Goal: Transaction & Acquisition: Purchase product/service

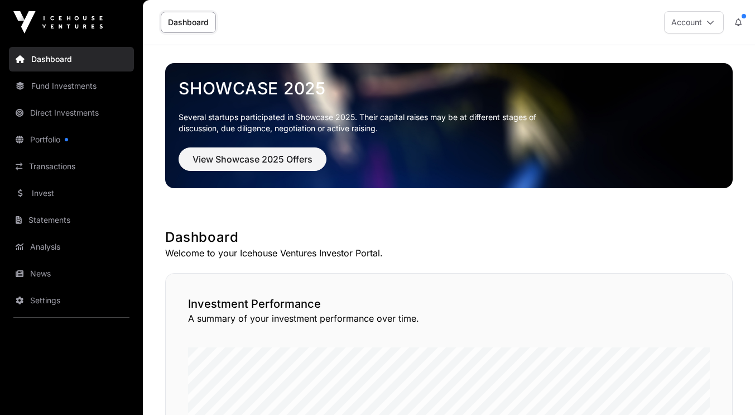
scroll to position [4, 0]
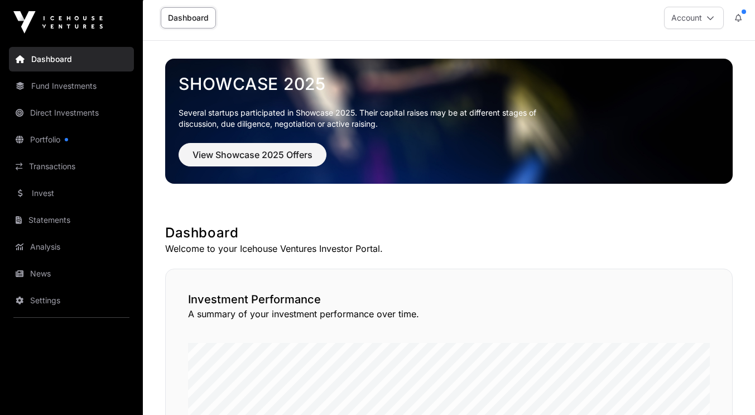
click at [64, 138] on link "Portfolio" at bounding box center [71, 139] width 125 height 25
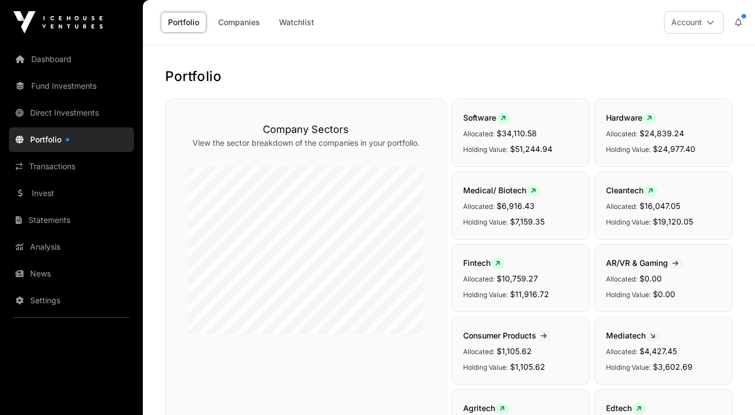
click at [253, 20] on link "Companies" at bounding box center [239, 22] width 56 height 21
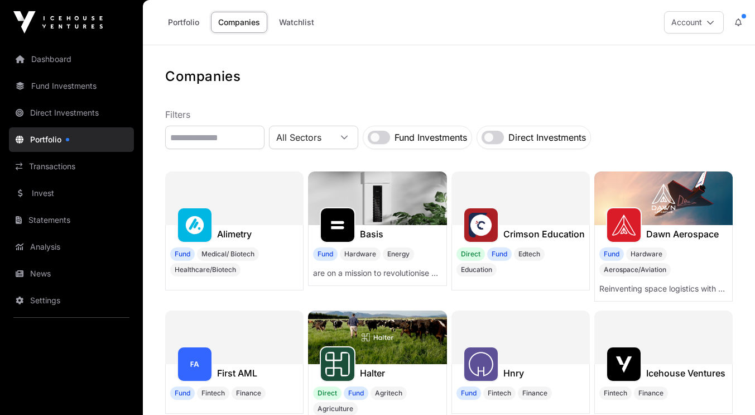
click at [295, 23] on link "Watchlist" at bounding box center [297, 22] width 50 height 21
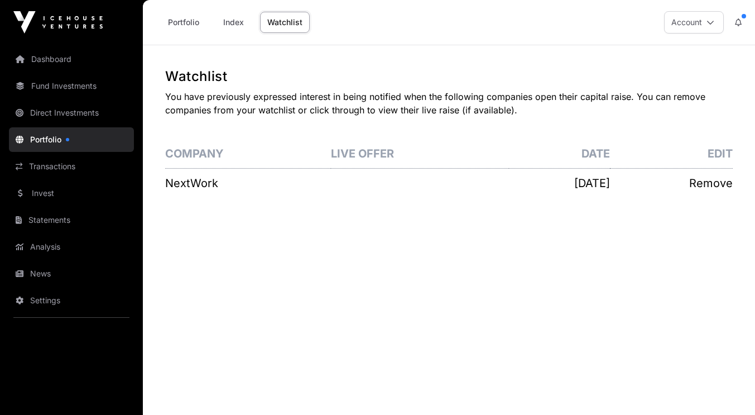
click at [54, 114] on link "Direct Investments" at bounding box center [71, 112] width 125 height 25
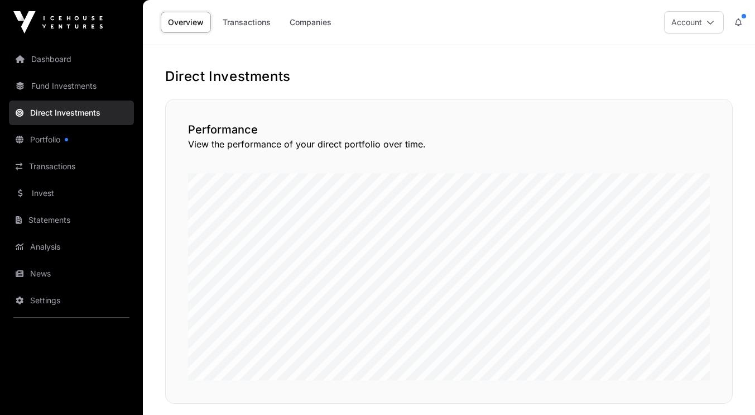
click at [52, 89] on link "Fund Investments" at bounding box center [71, 86] width 125 height 25
click at [62, 84] on link "Fund Investments" at bounding box center [71, 86] width 125 height 25
click at [69, 84] on link "Fund Investments" at bounding box center [71, 86] width 125 height 25
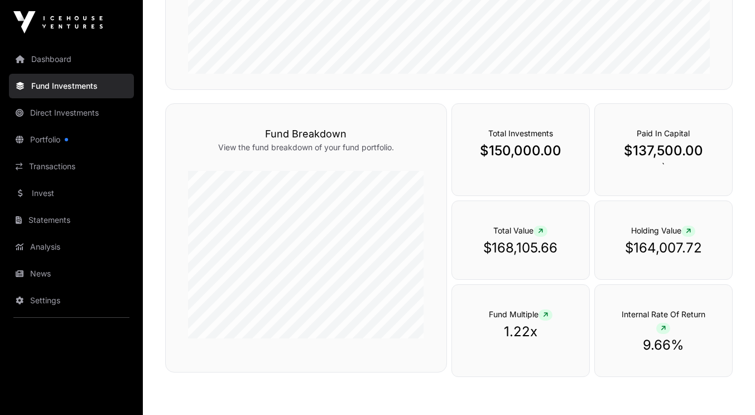
scroll to position [355, 0]
click at [50, 187] on link "Invest" at bounding box center [71, 193] width 125 height 25
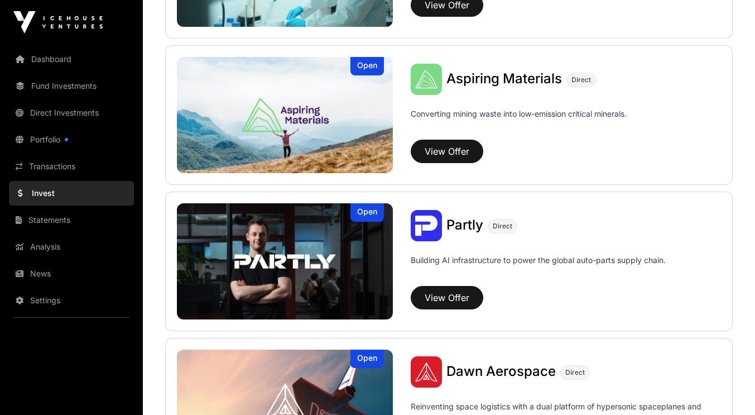
scroll to position [976, 0]
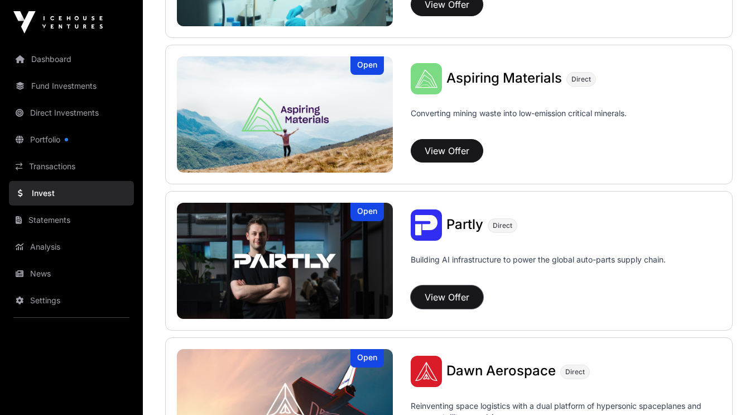
click at [459, 291] on button "View Offer" at bounding box center [447, 296] width 73 height 23
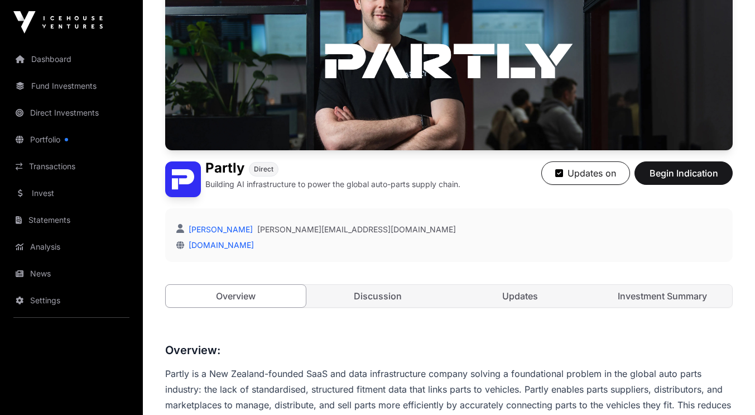
scroll to position [127, 0]
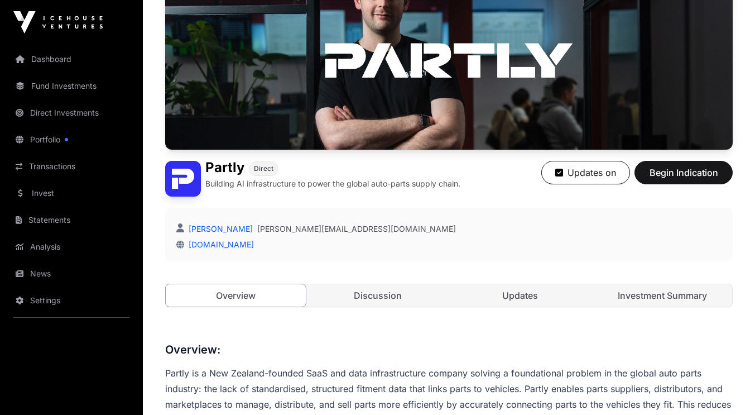
click at [391, 293] on link "Discussion" at bounding box center [378, 295] width 140 height 22
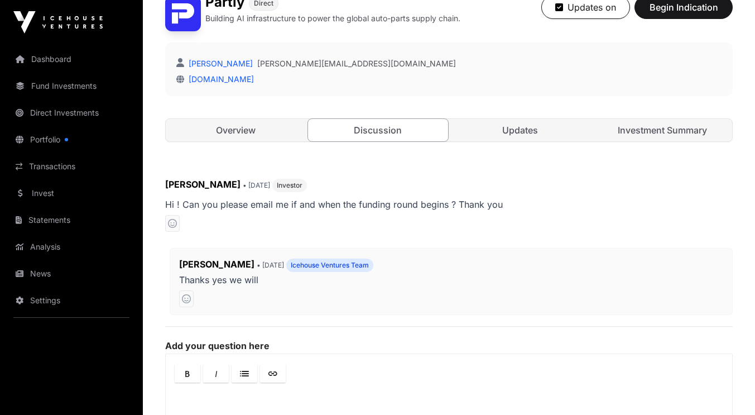
scroll to position [292, 0]
click at [530, 128] on link "Updates" at bounding box center [520, 129] width 140 height 22
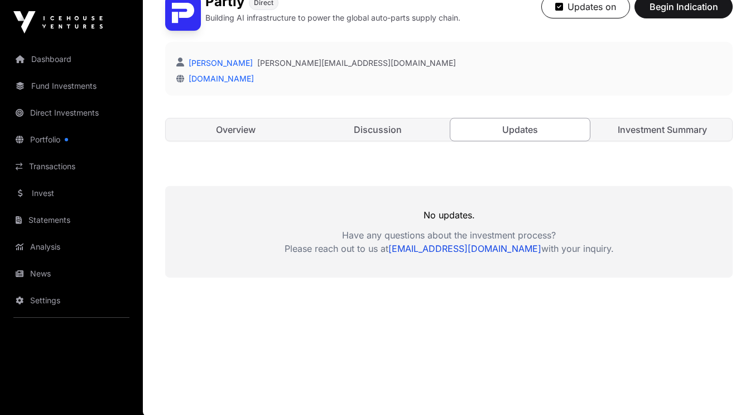
click at [257, 129] on link "Overview" at bounding box center [236, 129] width 140 height 22
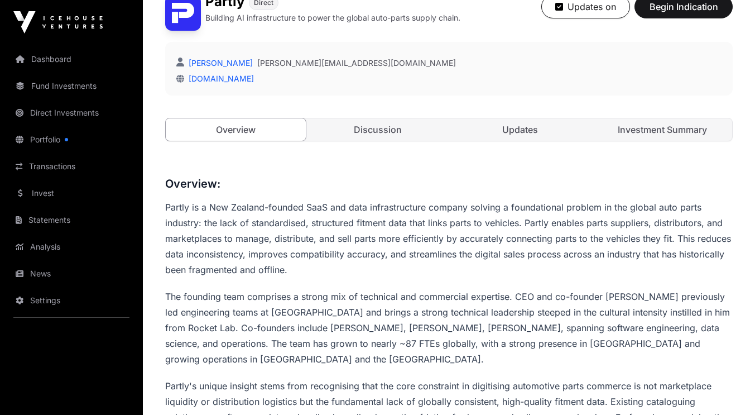
click at [639, 138] on link "Investment Summary" at bounding box center [662, 129] width 140 height 22
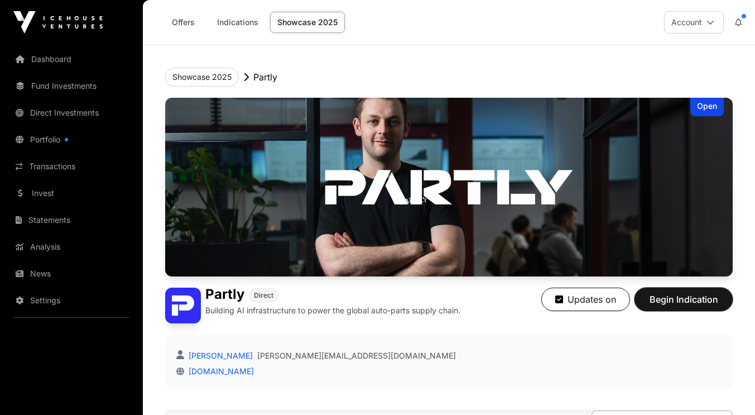
click at [663, 300] on span "Begin Indication" at bounding box center [683, 298] width 70 height 13
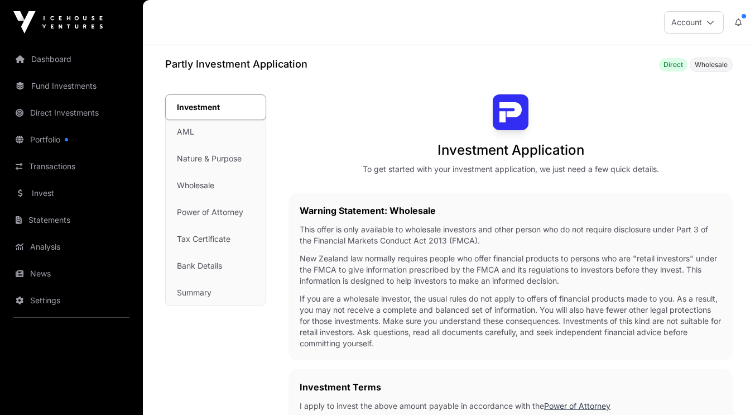
click at [46, 193] on link "Invest" at bounding box center [71, 193] width 125 height 25
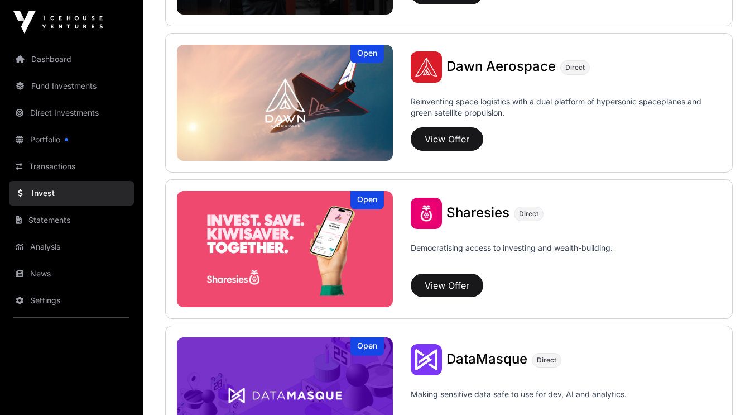
scroll to position [1281, 0]
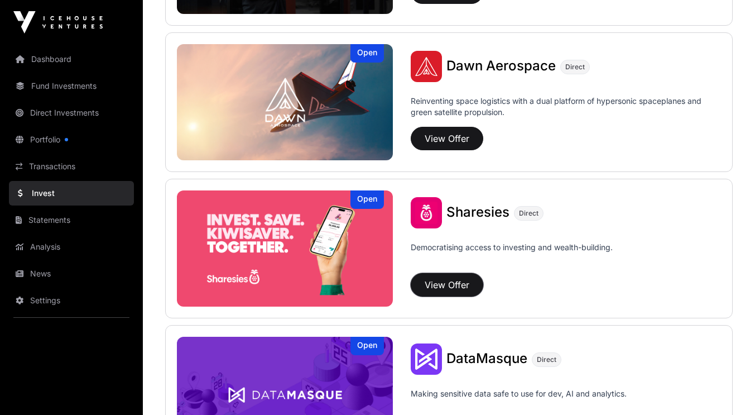
click at [452, 287] on button "View Offer" at bounding box center [447, 284] width 73 height 23
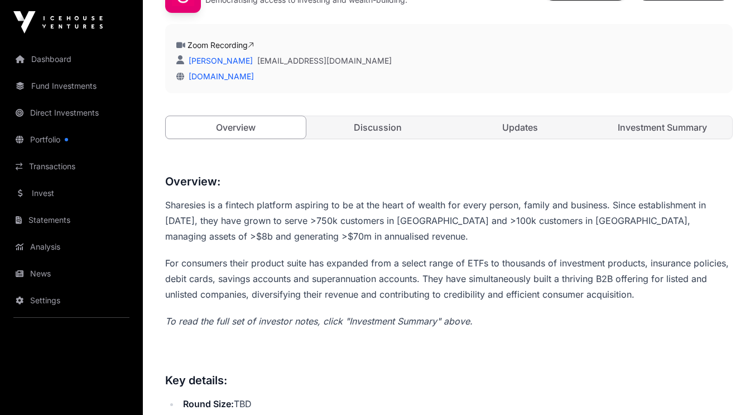
scroll to position [311, 0]
click at [371, 123] on link "Discussion" at bounding box center [378, 127] width 140 height 22
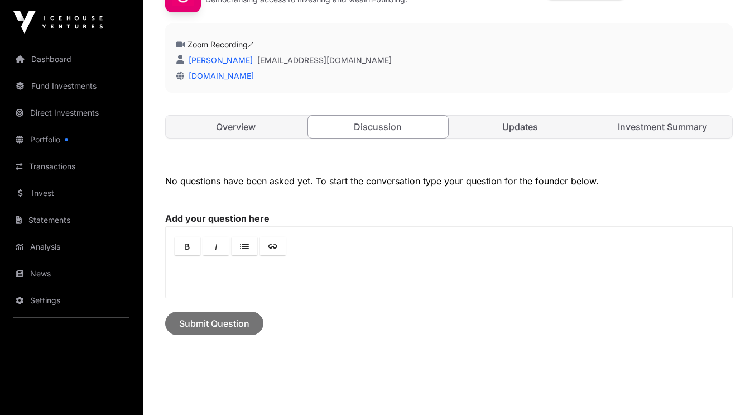
click at [516, 122] on link "Updates" at bounding box center [520, 127] width 140 height 22
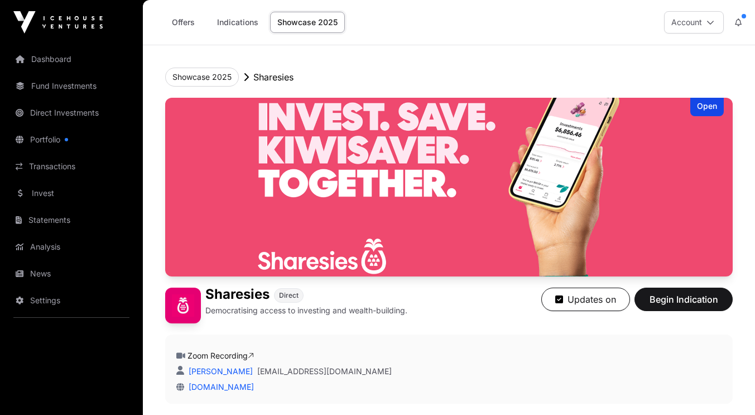
scroll to position [4, 0]
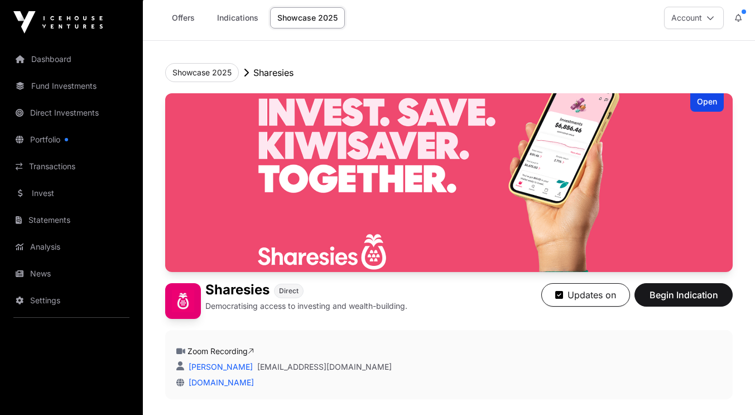
click at [47, 193] on link "Invest" at bounding box center [71, 193] width 125 height 25
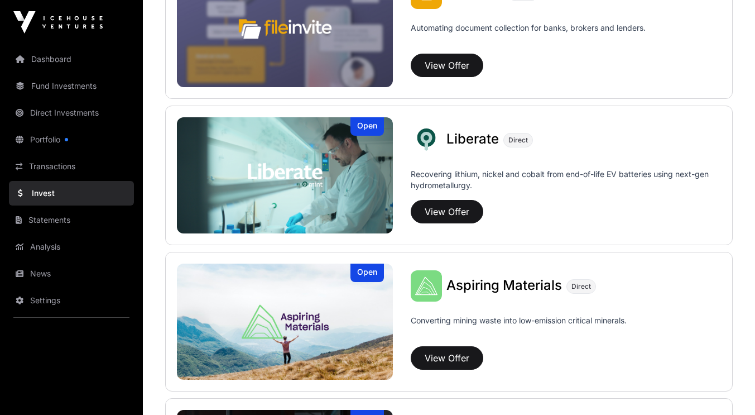
scroll to position [769, 0]
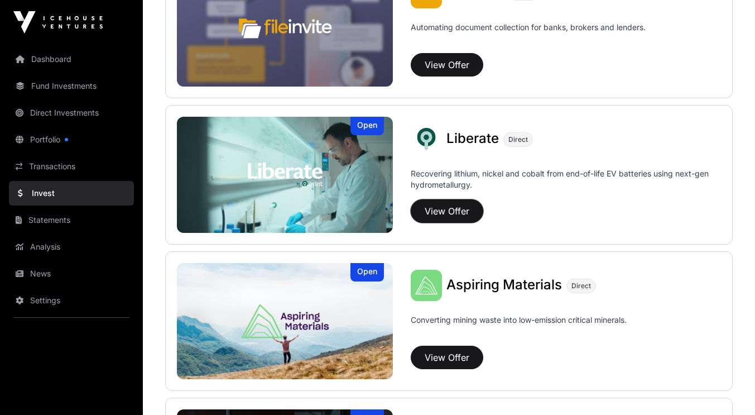
click at [455, 213] on button "View Offer" at bounding box center [447, 210] width 73 height 23
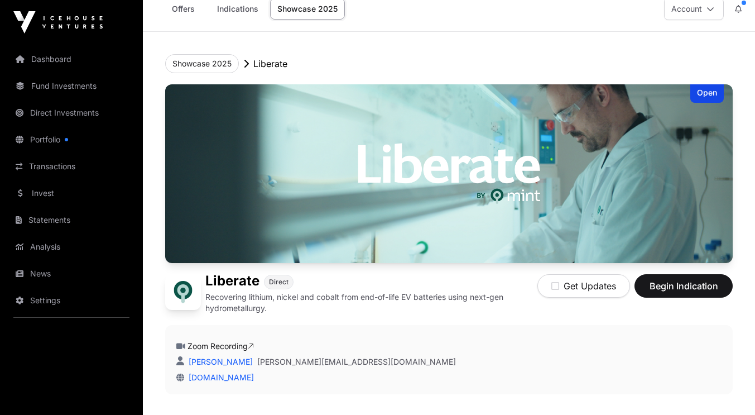
click at [388, 308] on p "Recovering lithium, nickel and cobalt from end-of-life EV batteries using next-…" at bounding box center [371, 302] width 332 height 22
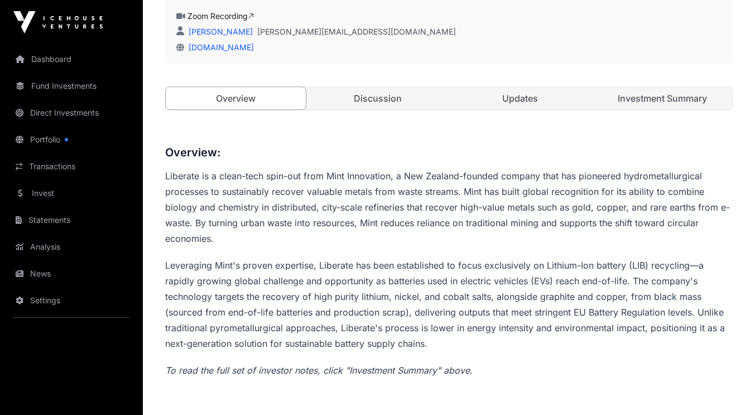
scroll to position [343, 0]
click at [391, 95] on link "Discussion" at bounding box center [378, 99] width 140 height 22
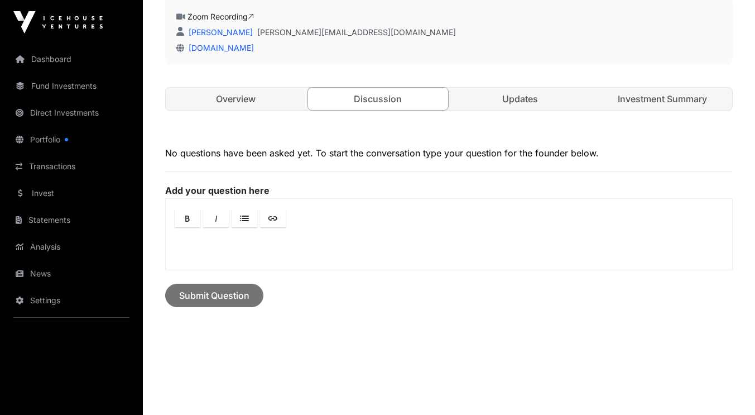
click at [526, 94] on link "Updates" at bounding box center [520, 99] width 140 height 22
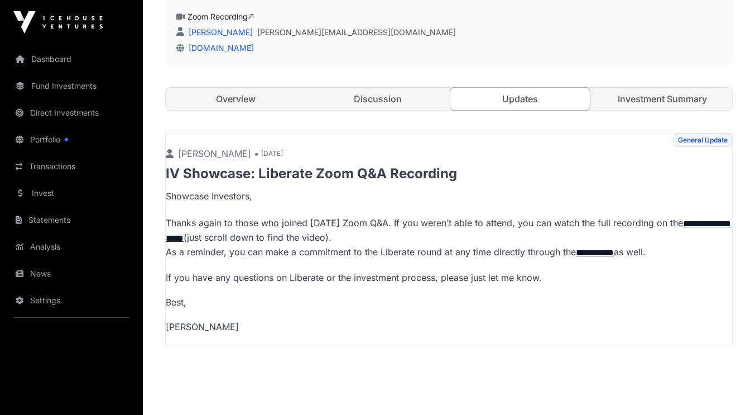
click at [228, 239] on link "**********" at bounding box center [448, 230] width 565 height 23
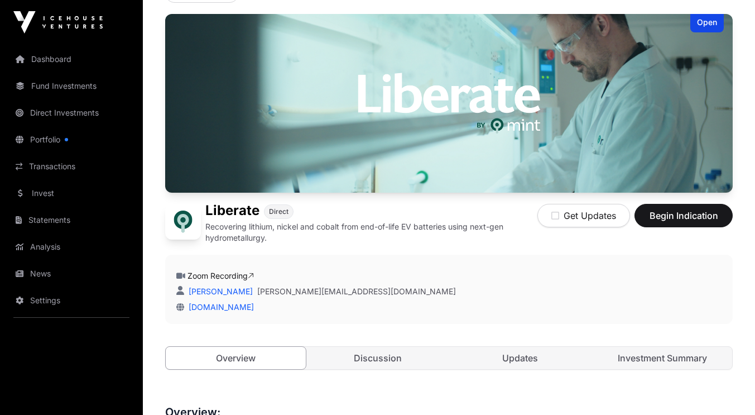
scroll to position [91, 0]
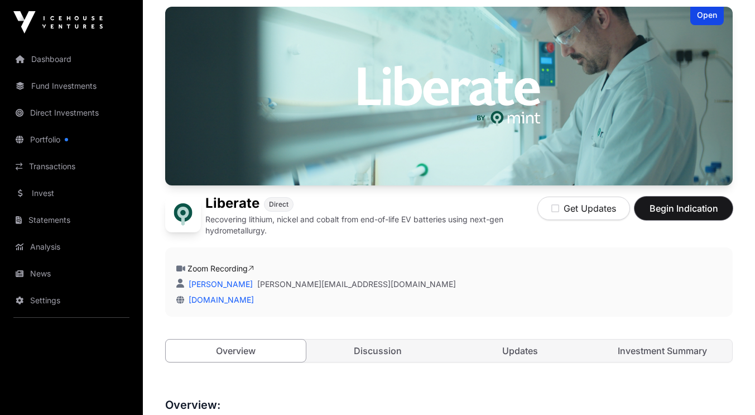
click at [676, 208] on span "Begin Indication" at bounding box center [683, 207] width 70 height 13
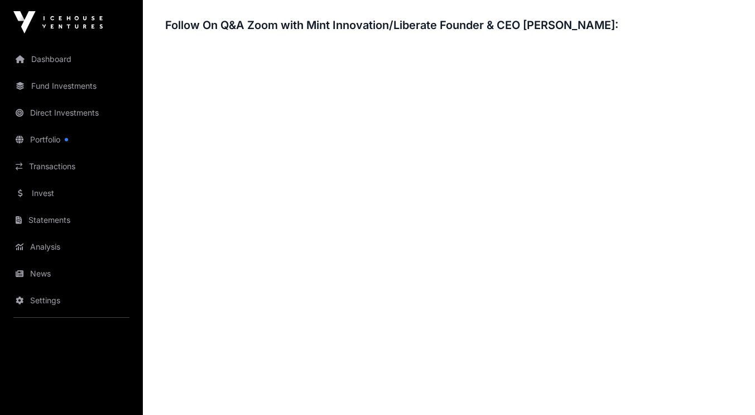
scroll to position [1662, 0]
click at [52, 139] on link "Portfolio" at bounding box center [71, 139] width 125 height 25
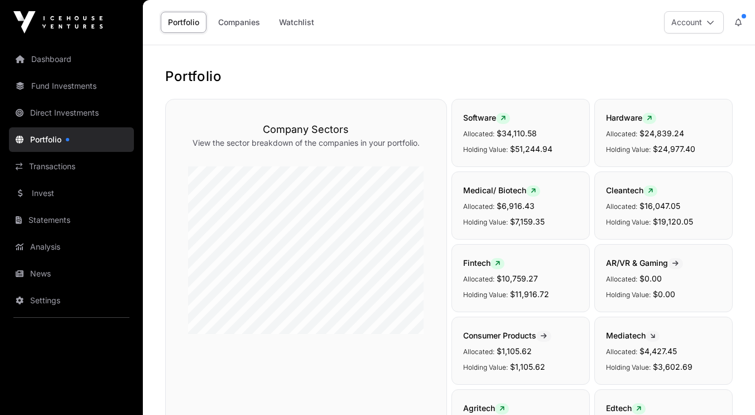
scroll to position [1, 0]
click at [61, 114] on link "Direct Investments" at bounding box center [71, 112] width 125 height 25
click at [63, 86] on link "Fund Investments" at bounding box center [71, 86] width 125 height 25
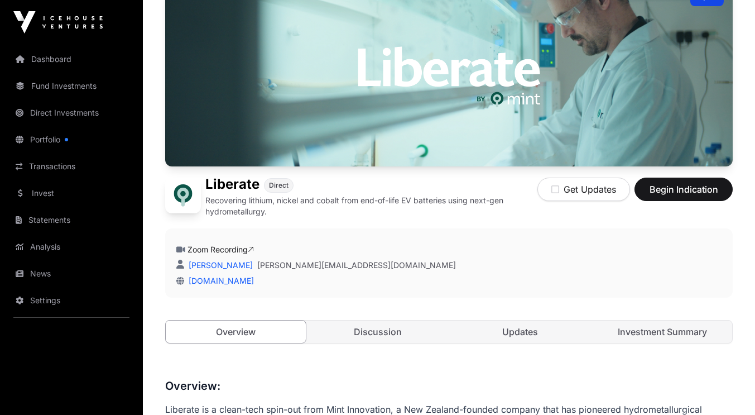
scroll to position [110, 0]
click at [657, 187] on span "Begin Indication" at bounding box center [683, 188] width 70 height 13
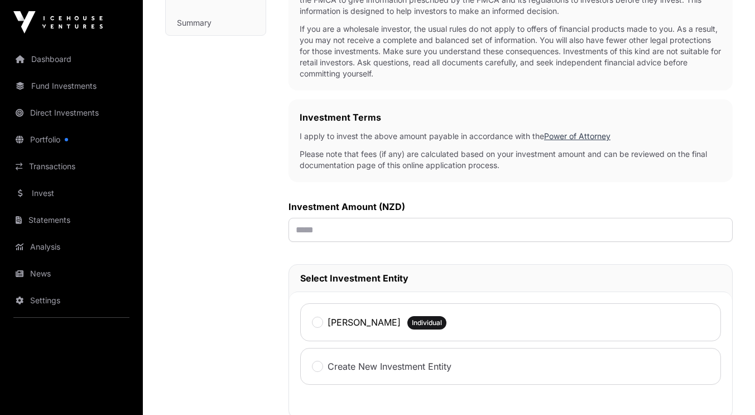
scroll to position [273, 0]
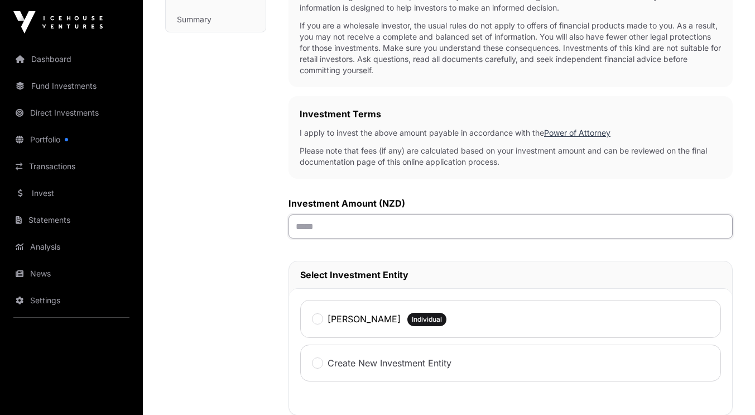
click at [413, 226] on input "text" at bounding box center [510, 226] width 444 height 24
type input "******"
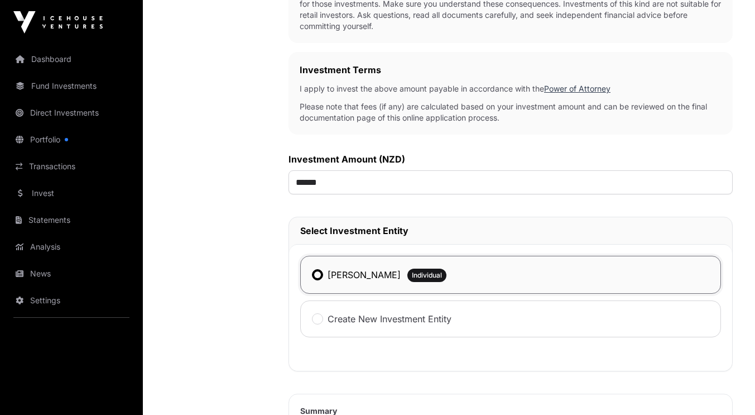
scroll to position [317, 0]
click at [56, 143] on link "Portfolio" at bounding box center [71, 139] width 125 height 25
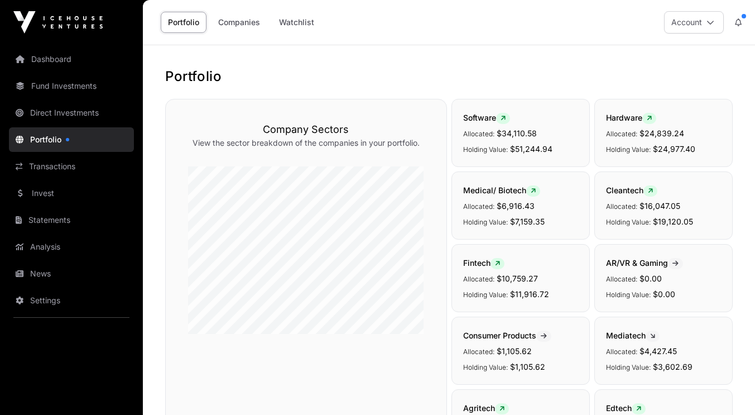
click at [240, 26] on link "Companies" at bounding box center [239, 22] width 56 height 21
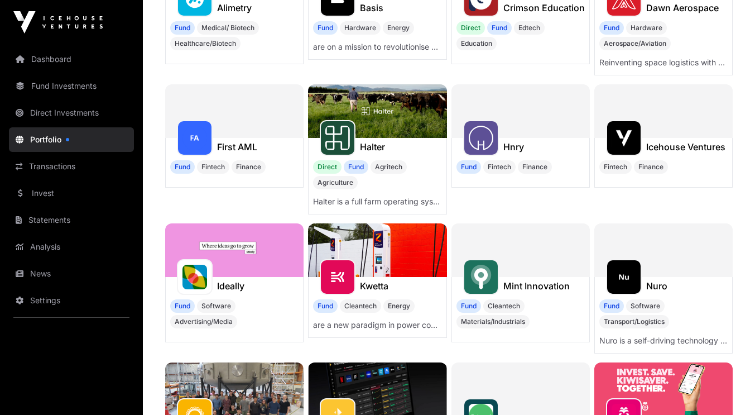
scroll to position [228, 0]
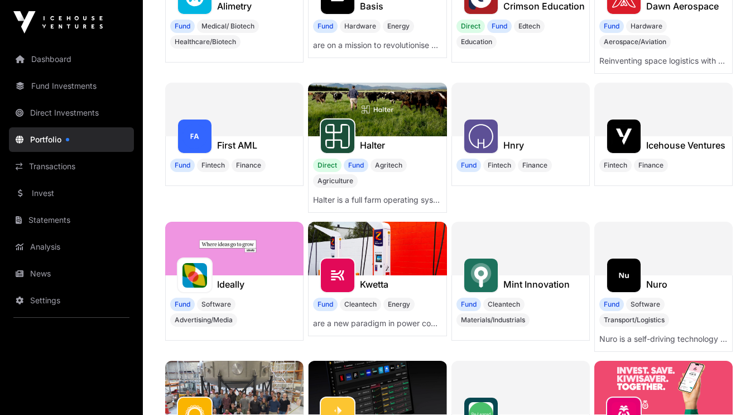
click at [505, 281] on h1 "Mint Innovation" at bounding box center [536, 283] width 66 height 13
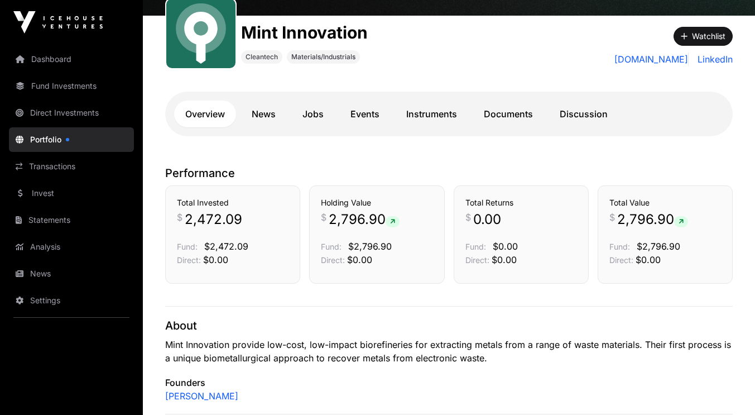
scroll to position [138, 0]
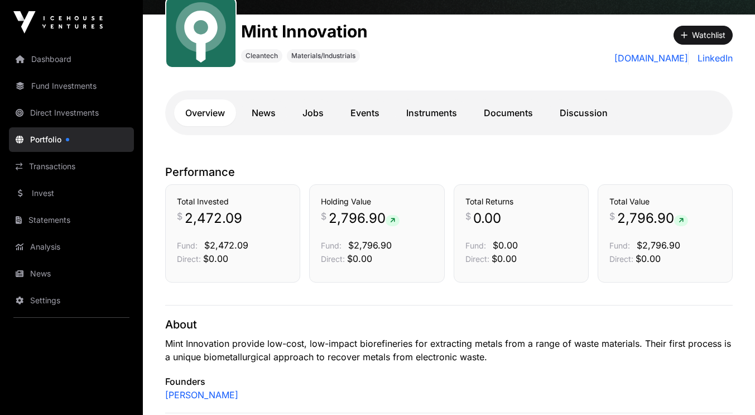
click at [260, 113] on link "News" at bounding box center [263, 112] width 46 height 27
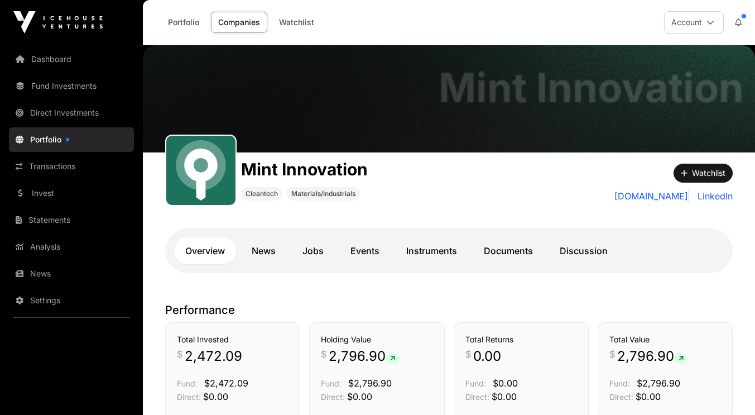
click at [268, 243] on link "News" at bounding box center [263, 250] width 46 height 27
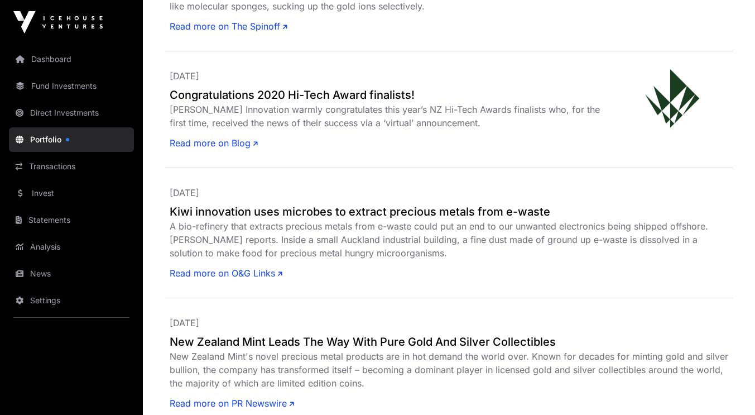
scroll to position [2525, 0]
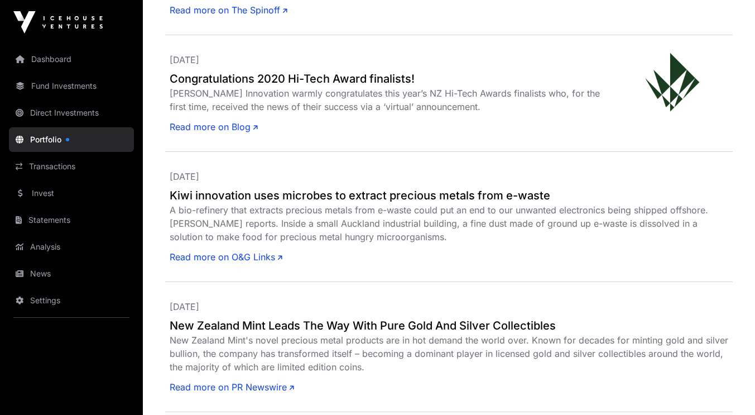
click at [293, 348] on div "New Zealand Mint's novel precious metal products are in hot demand the world ov…" at bounding box center [449, 353] width 559 height 40
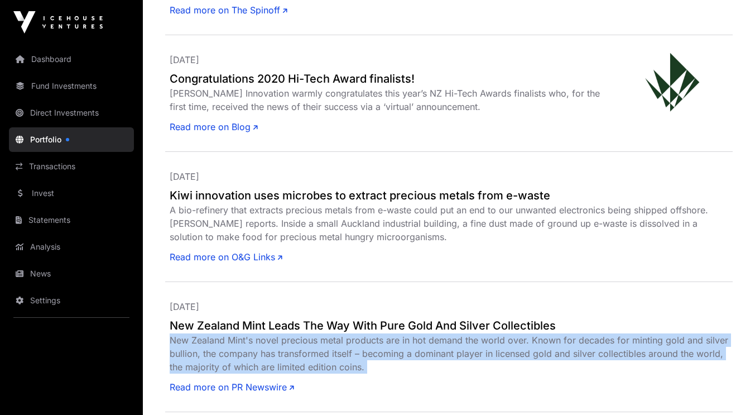
click at [293, 348] on div "New Zealand Mint's novel precious metal products are in hot demand the world ov…" at bounding box center [449, 353] width 559 height 40
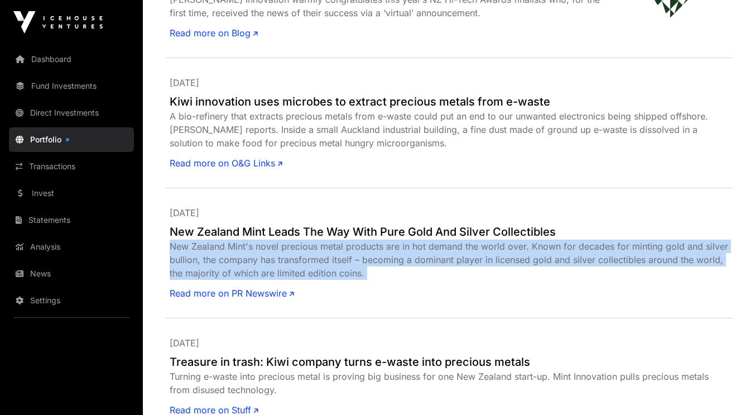
scroll to position [2619, 0]
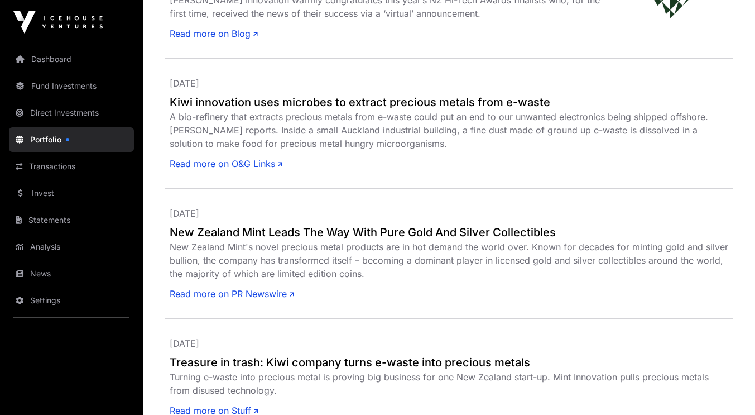
click at [339, 319] on div "01 July 2019 Treasure in trash: Kiwi company turns e-waste into precious metals…" at bounding box center [448, 377] width 567 height 117
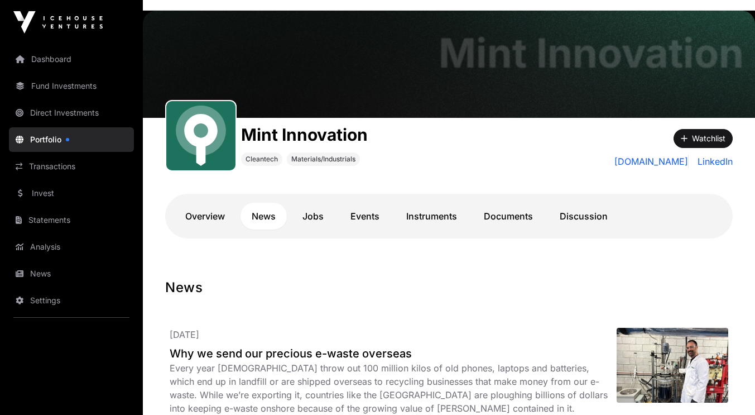
scroll to position [35, 0]
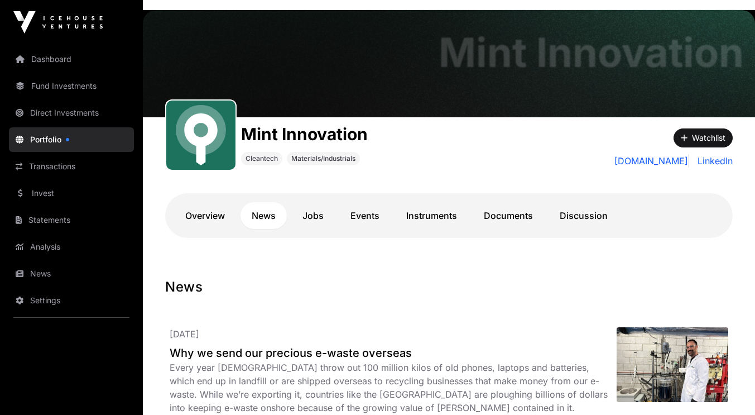
click at [436, 214] on link "Instruments" at bounding box center [431, 215] width 73 height 27
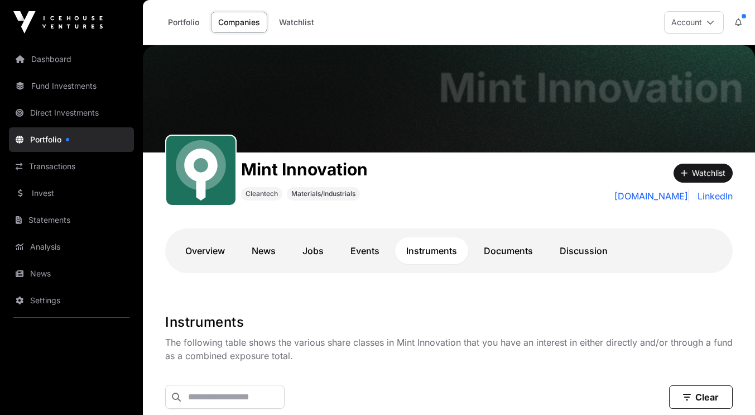
click at [51, 190] on link "Invest" at bounding box center [71, 193] width 125 height 25
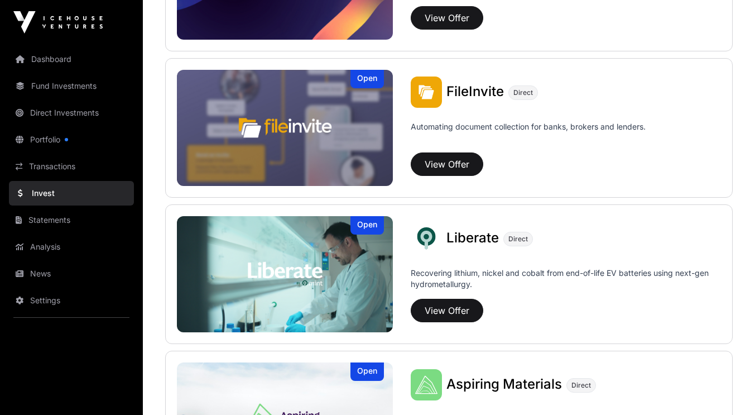
scroll to position [671, 0]
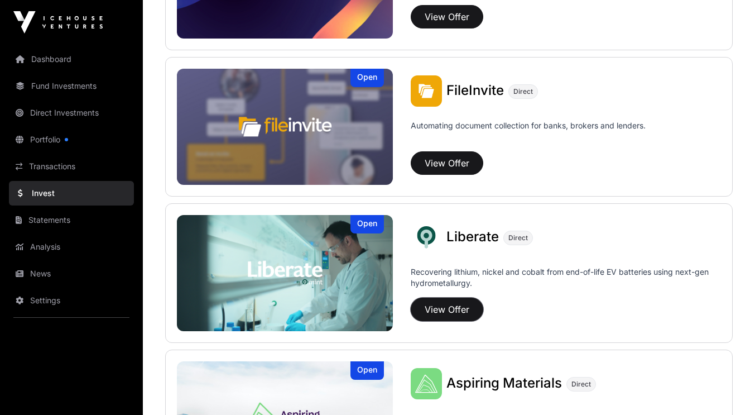
click at [458, 307] on button "View Offer" at bounding box center [447, 308] width 73 height 23
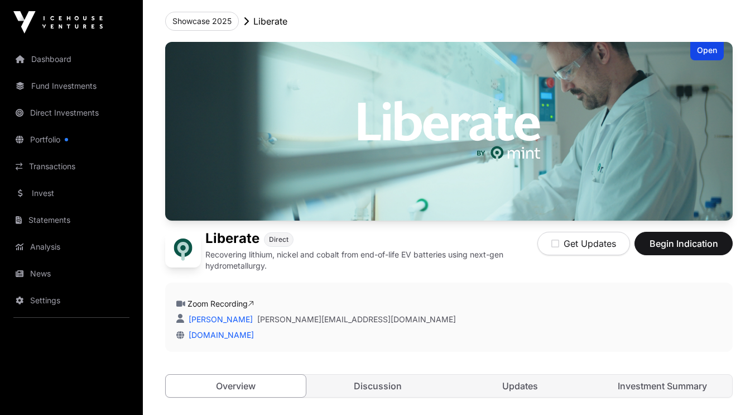
scroll to position [58, 0]
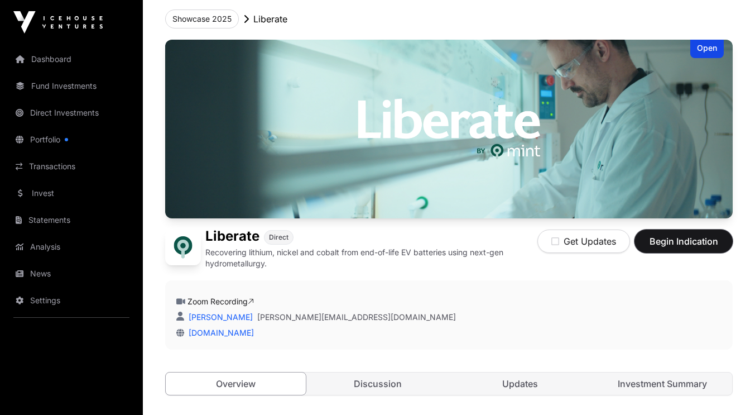
click at [676, 238] on span "Begin Indication" at bounding box center [683, 240] width 70 height 13
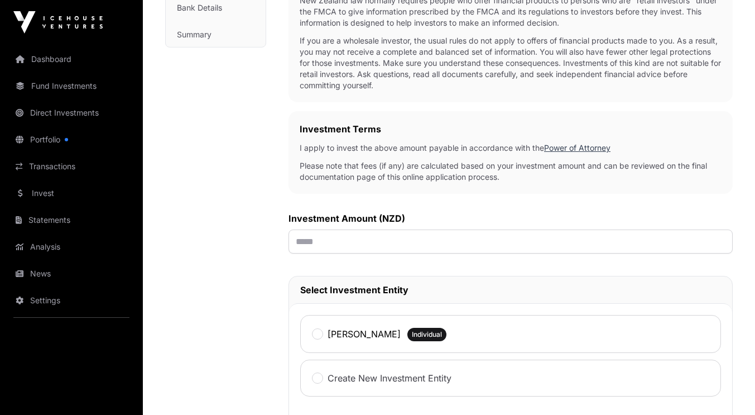
scroll to position [258, 0]
click at [333, 235] on input "text" at bounding box center [510, 241] width 444 height 24
type input "******"
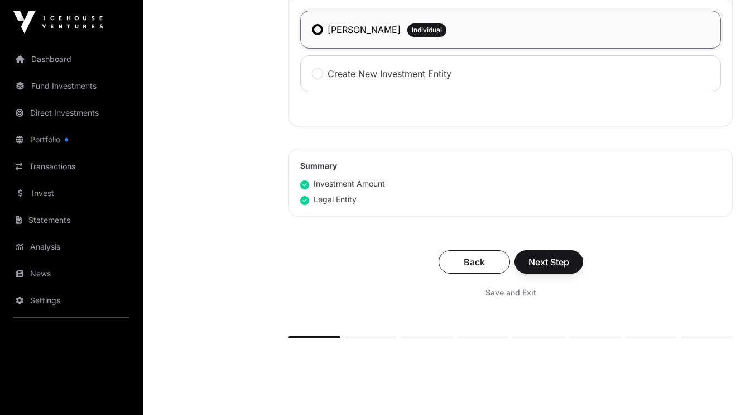
scroll to position [562, 0]
click at [547, 261] on span "Next Step" at bounding box center [548, 260] width 41 height 13
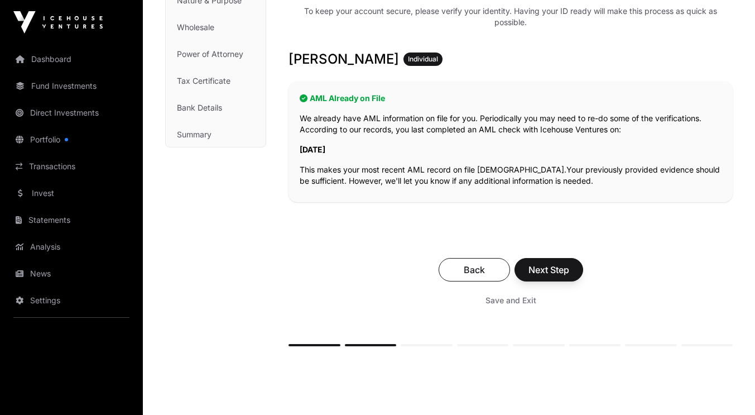
scroll to position [163, 0]
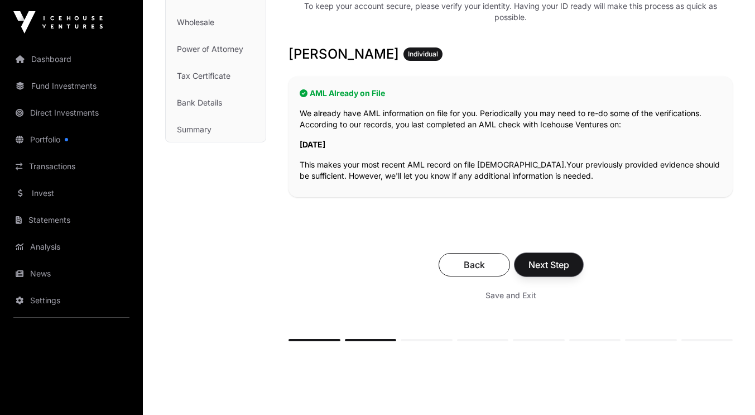
click at [543, 264] on span "Next Step" at bounding box center [548, 264] width 41 height 13
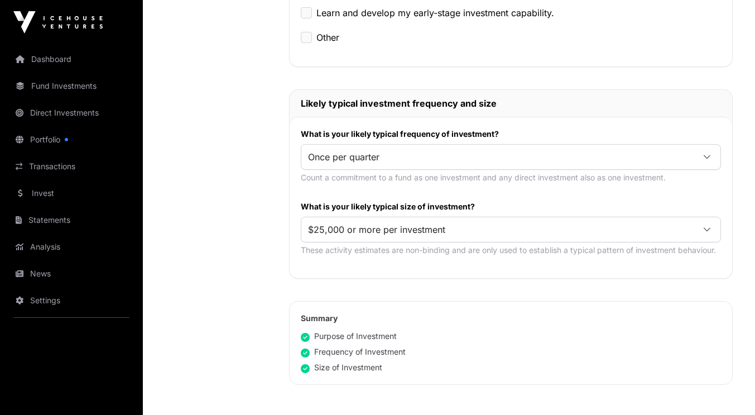
scroll to position [489, 0]
click at [630, 231] on span "$25,000 or more per investment" at bounding box center [497, 229] width 392 height 20
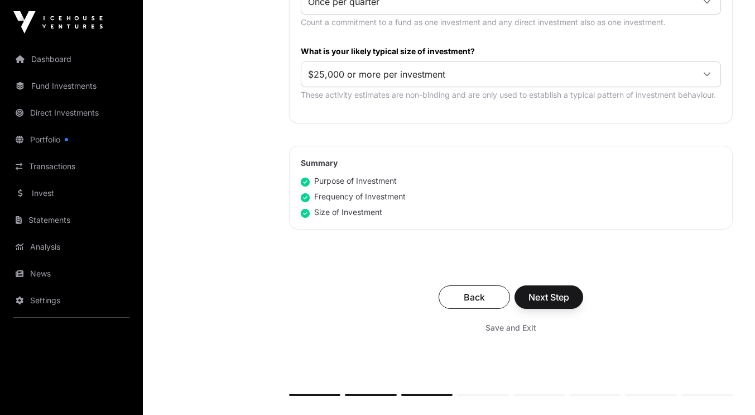
scroll to position [644, 0]
click at [550, 297] on span "Next Step" at bounding box center [548, 296] width 41 height 13
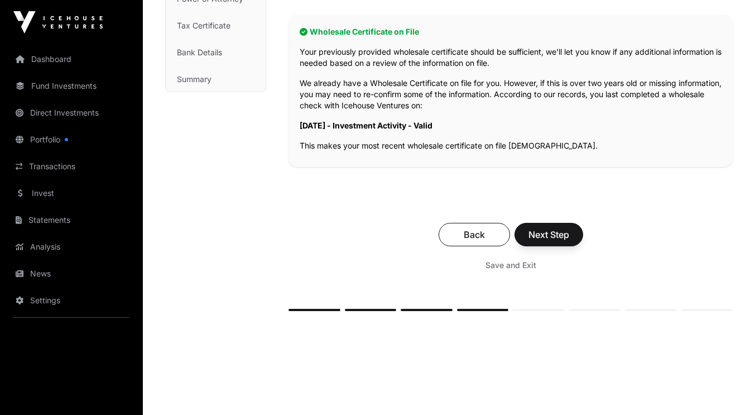
scroll to position [214, 0]
click at [552, 231] on span "Next Step" at bounding box center [548, 233] width 41 height 13
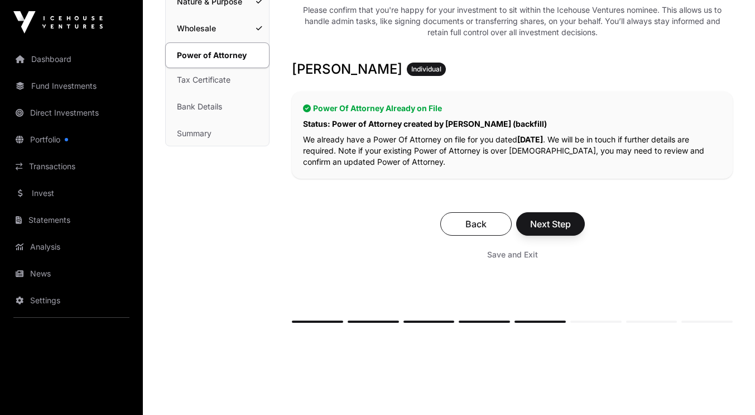
scroll to position [160, 0]
click at [544, 227] on span "Next Step" at bounding box center [550, 222] width 41 height 13
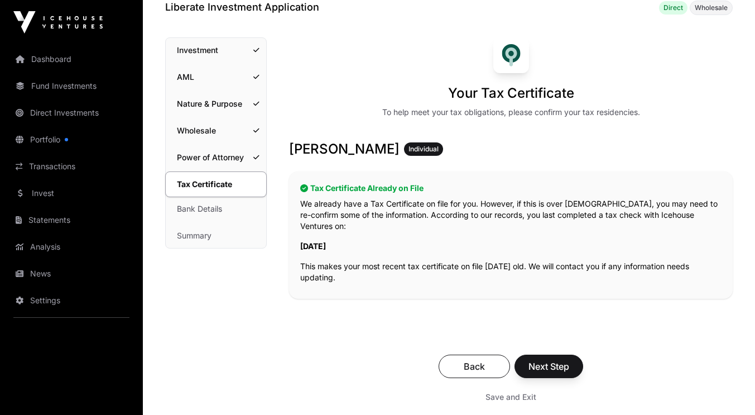
scroll to position [66, 0]
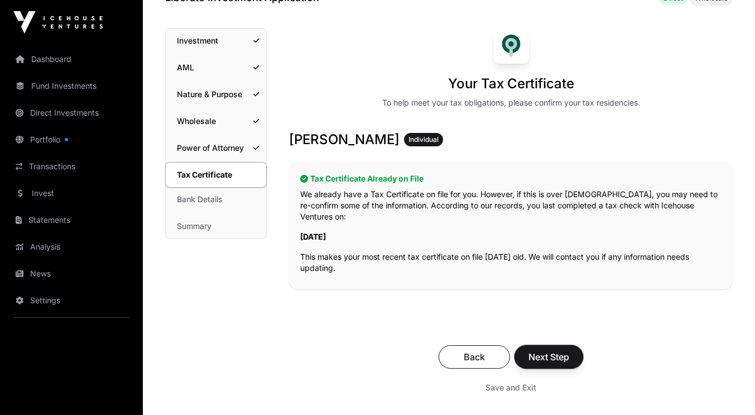
click at [551, 350] on span "Next Step" at bounding box center [548, 356] width 41 height 13
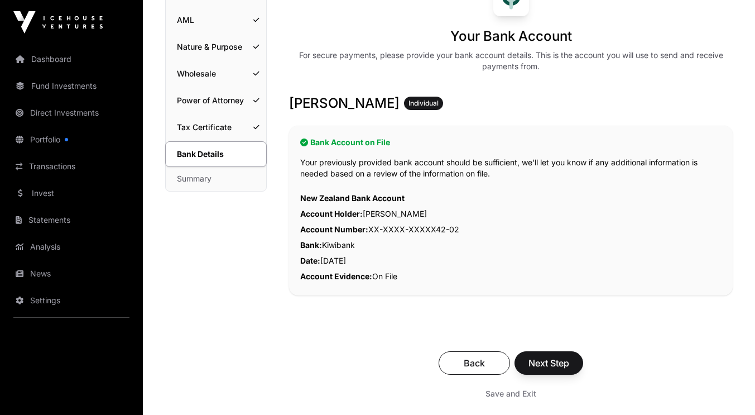
scroll to position [115, 0]
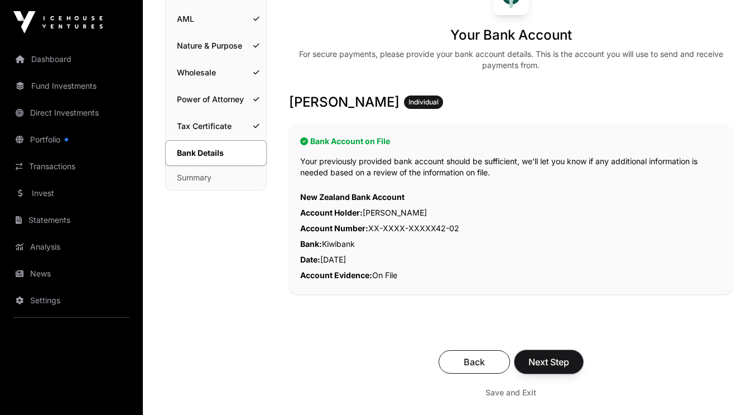
click at [560, 361] on span "Next Step" at bounding box center [548, 361] width 41 height 13
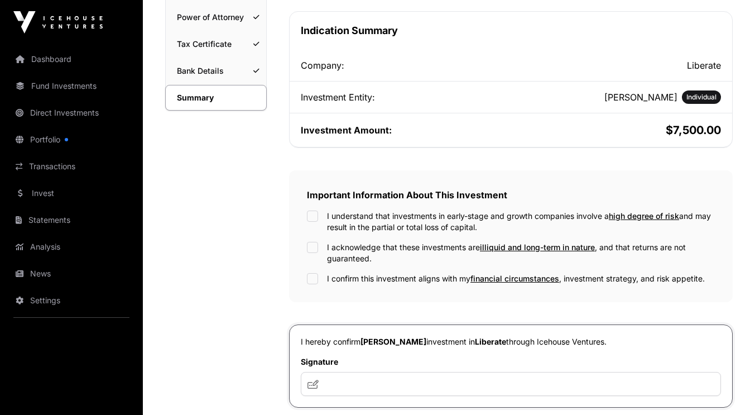
scroll to position [196, 0]
click at [320, 212] on div "I understand that investments in early-stage and growth companies involve a hig…" at bounding box center [511, 222] width 408 height 22
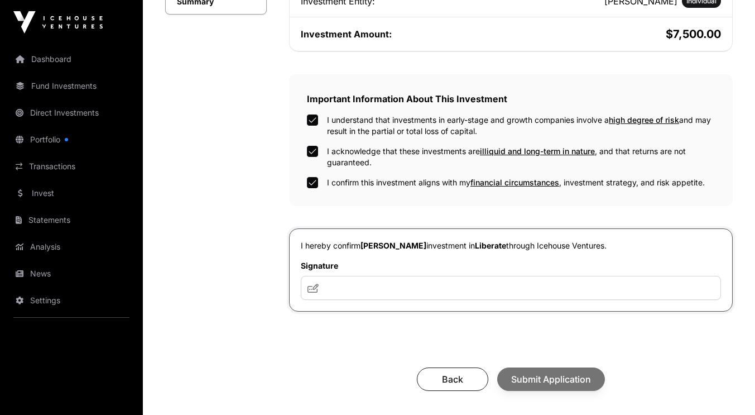
scroll to position [321, 0]
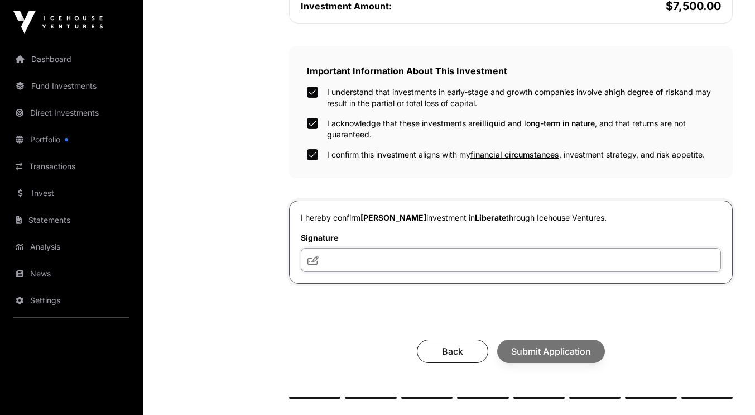
click at [362, 258] on input "text" at bounding box center [511, 260] width 420 height 24
type input "******"
click at [545, 358] on span "Submit Application" at bounding box center [551, 350] width 80 height 13
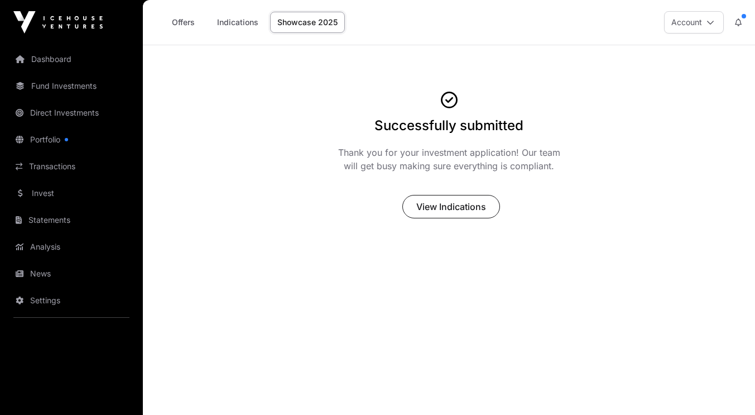
click at [252, 23] on link "Indications" at bounding box center [238, 22] width 56 height 21
click at [247, 20] on link "Indications" at bounding box center [238, 22] width 56 height 21
click at [434, 210] on span "View Indications" at bounding box center [451, 206] width 70 height 13
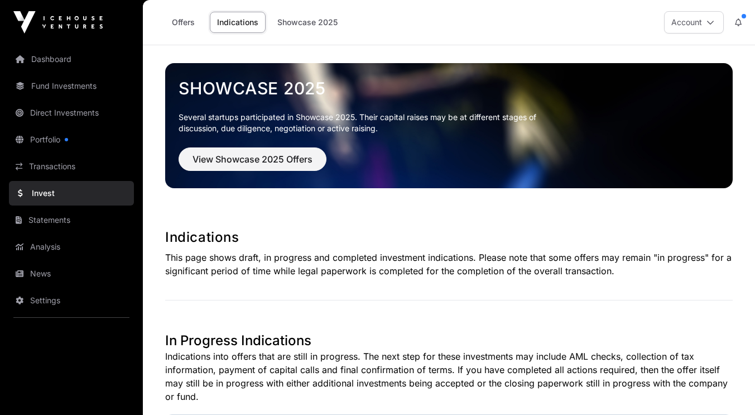
click at [189, 21] on link "Offers" at bounding box center [183, 22] width 45 height 21
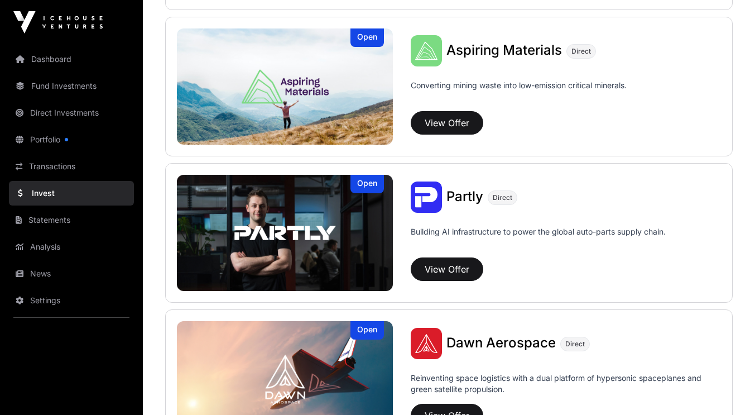
scroll to position [1006, 0]
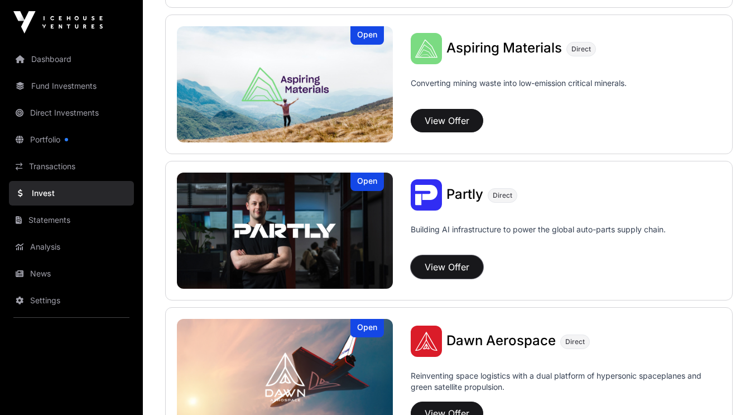
click at [452, 270] on button "View Offer" at bounding box center [447, 266] width 73 height 23
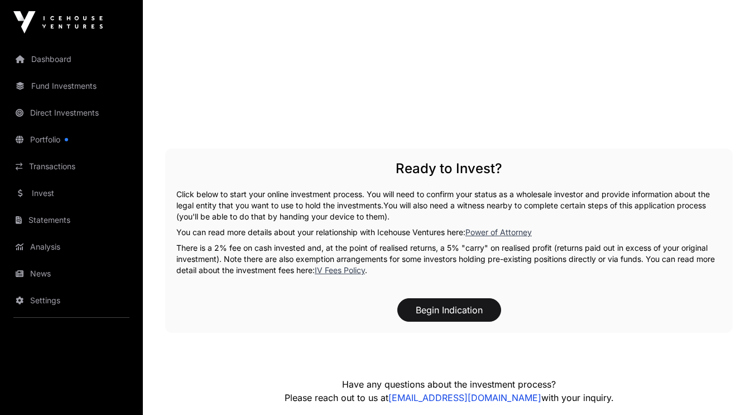
scroll to position [1611, 0]
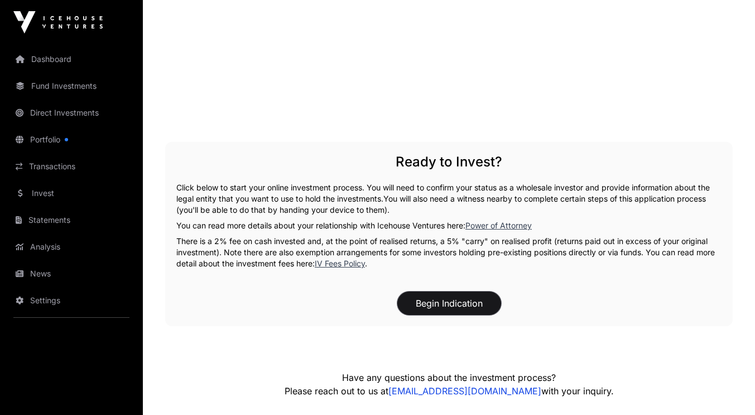
click at [469, 291] on button "Begin Indication" at bounding box center [449, 302] width 104 height 23
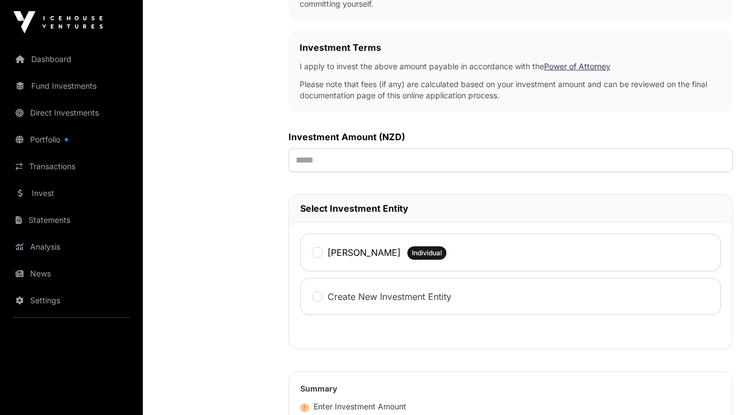
scroll to position [339, 0]
click at [327, 161] on input "text" at bounding box center [510, 160] width 444 height 24
type input "******"
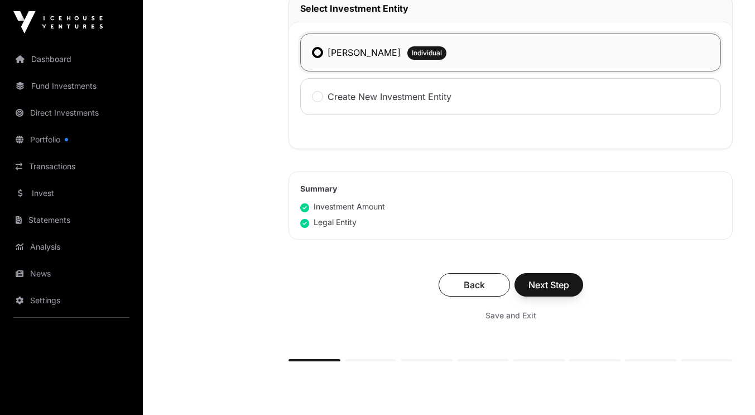
scroll to position [540, 0]
click at [561, 283] on span "Next Step" at bounding box center [548, 283] width 41 height 13
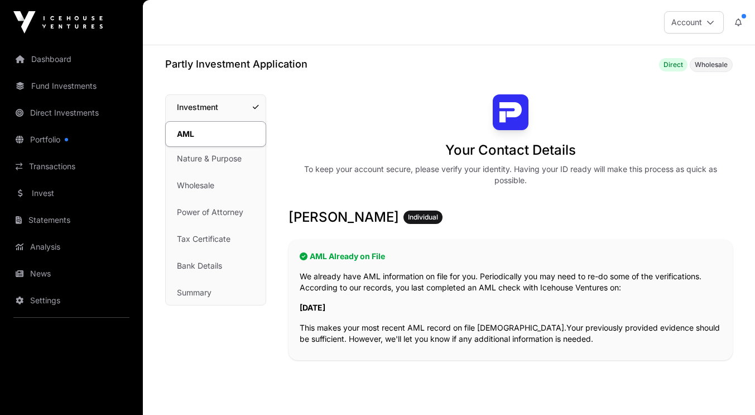
scroll to position [228, 0]
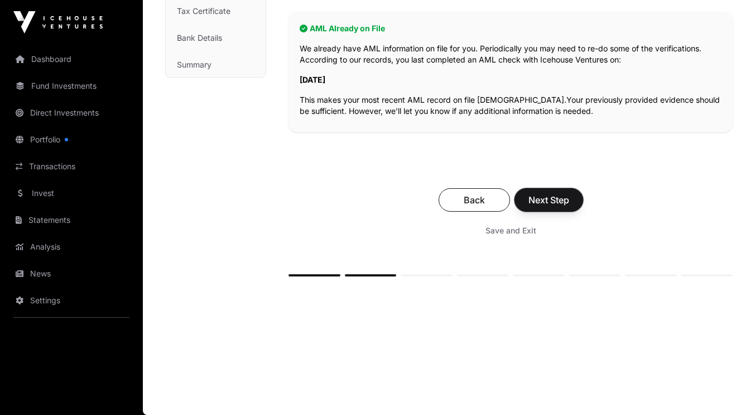
click at [543, 203] on span "Next Step" at bounding box center [548, 199] width 41 height 13
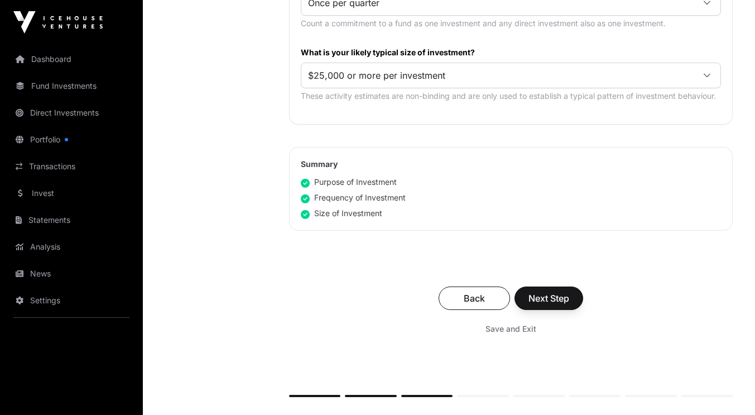
scroll to position [647, 0]
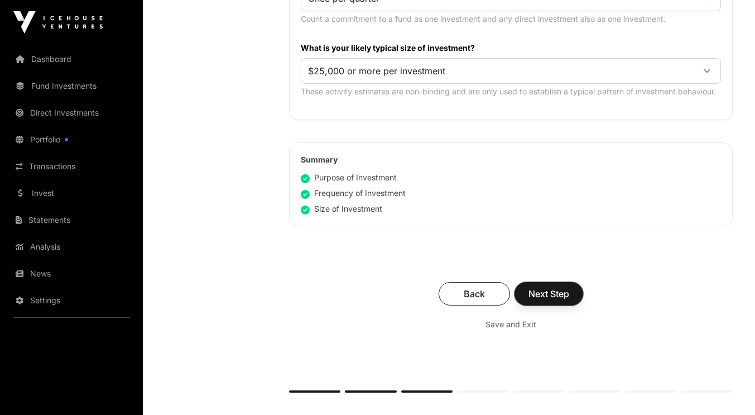
click at [538, 291] on span "Next Step" at bounding box center [548, 293] width 41 height 13
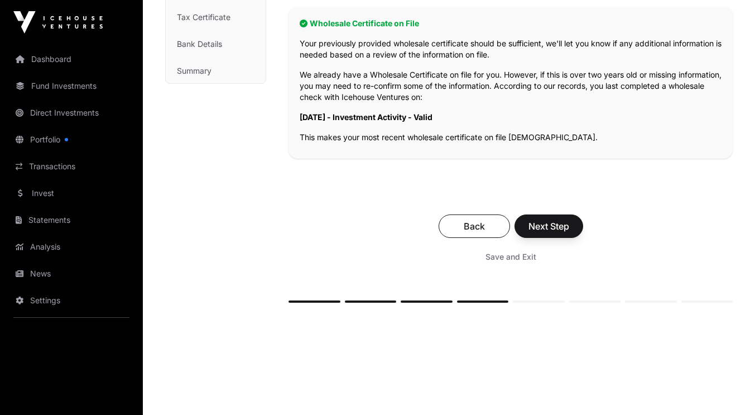
scroll to position [248, 0]
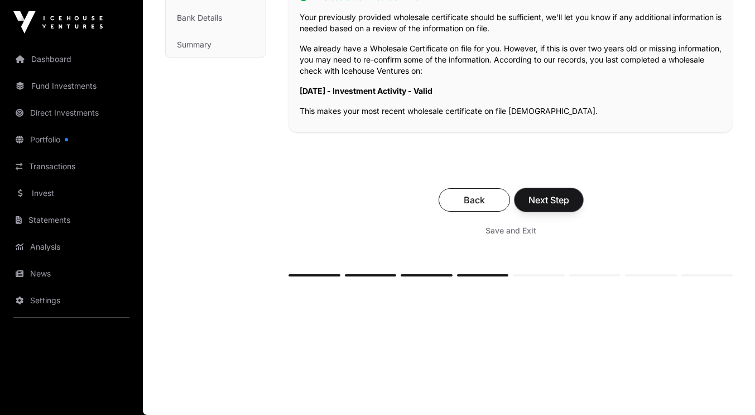
click at [550, 193] on span "Next Step" at bounding box center [548, 199] width 41 height 13
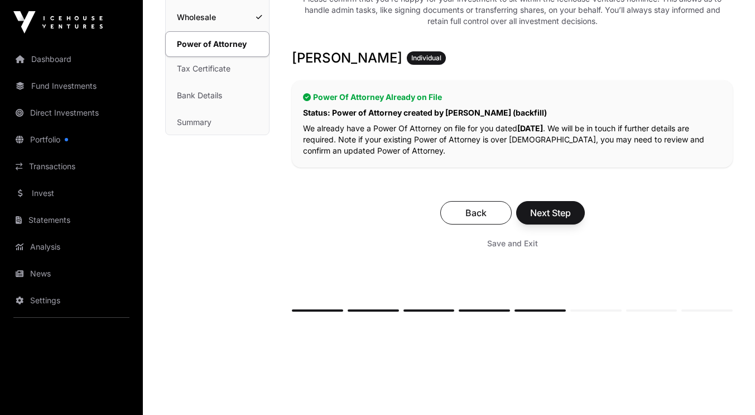
scroll to position [205, 0]
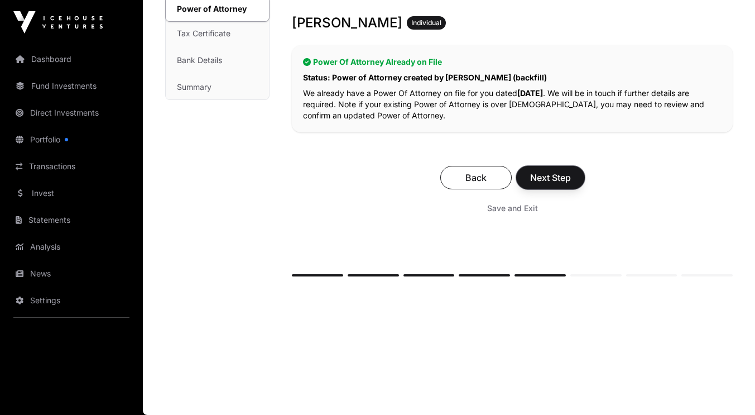
click at [559, 174] on span "Next Step" at bounding box center [550, 177] width 41 height 13
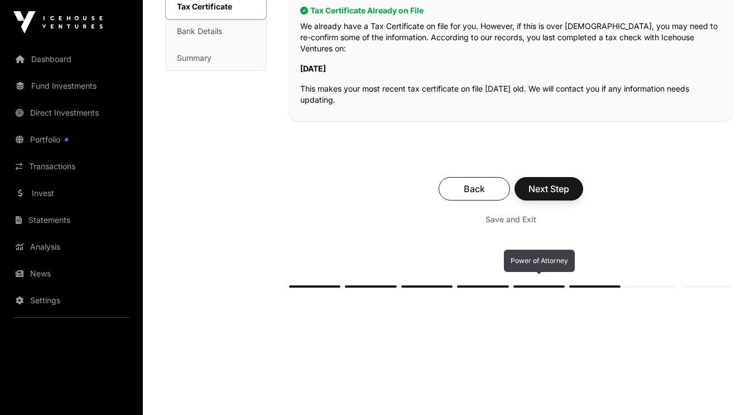
scroll to position [234, 0]
click at [549, 182] on span "Next Step" at bounding box center [548, 188] width 41 height 13
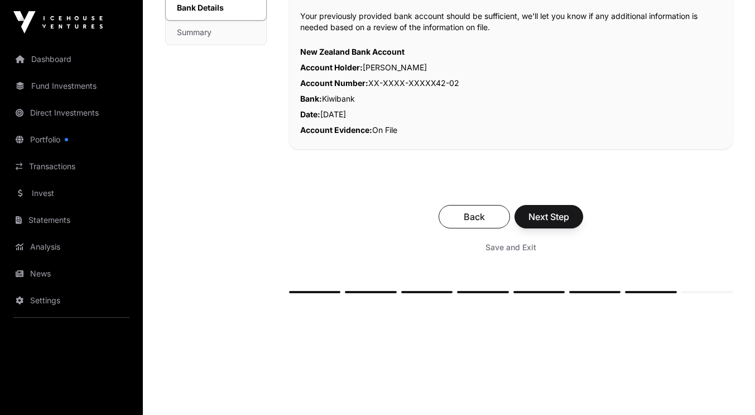
scroll to position [277, 0]
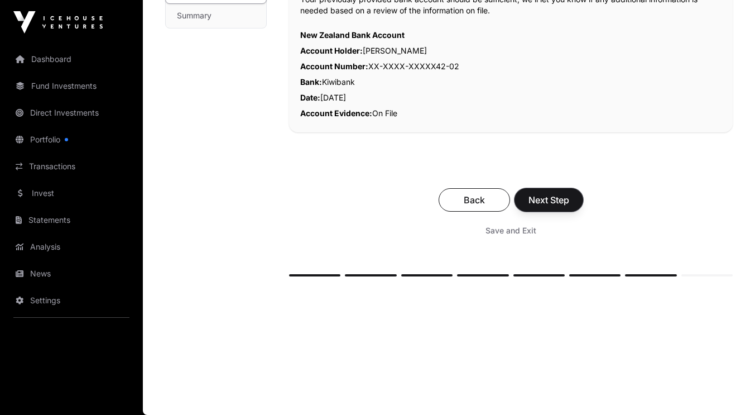
click at [555, 198] on span "Next Step" at bounding box center [548, 199] width 41 height 13
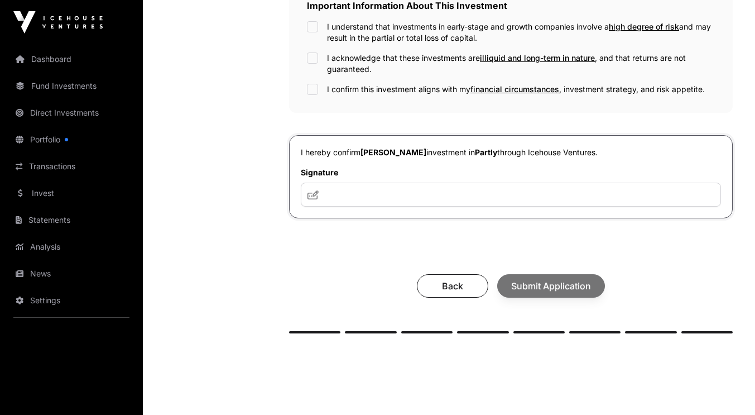
scroll to position [385, 0]
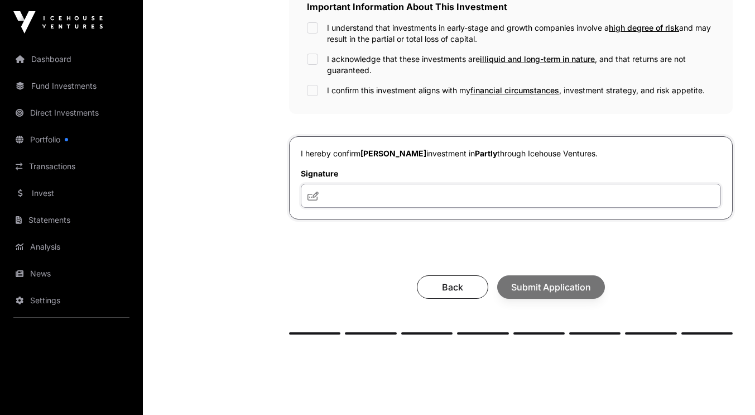
click at [358, 204] on input "text" at bounding box center [511, 196] width 420 height 24
type input "******"
click at [546, 293] on div "Back Submit Application" at bounding box center [510, 286] width 421 height 23
click at [523, 248] on div "Your investment summary Take a moment to check your investment documents and co…" at bounding box center [511, 21] width 444 height 625
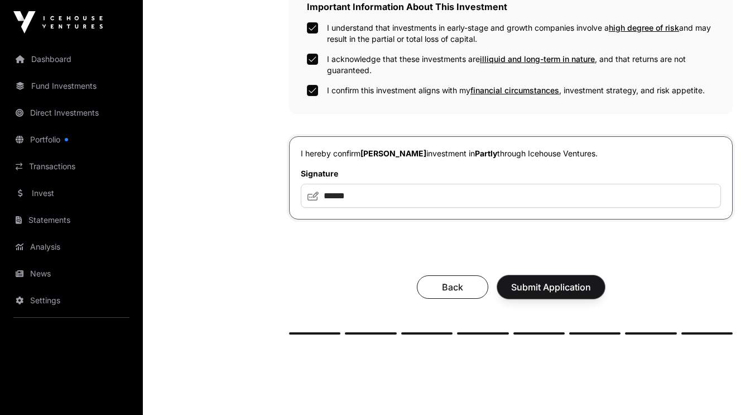
click at [539, 287] on span "Submit Application" at bounding box center [551, 286] width 80 height 13
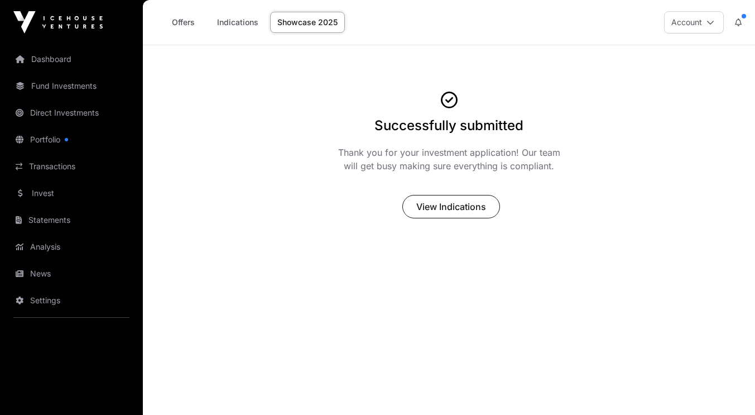
click at [295, 27] on link "Showcase 2025" at bounding box center [307, 22] width 75 height 21
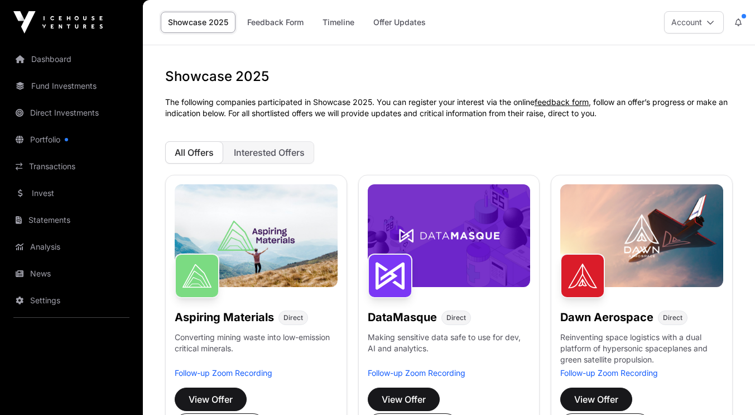
click at [291, 151] on span "Interested Offers" at bounding box center [269, 152] width 71 height 11
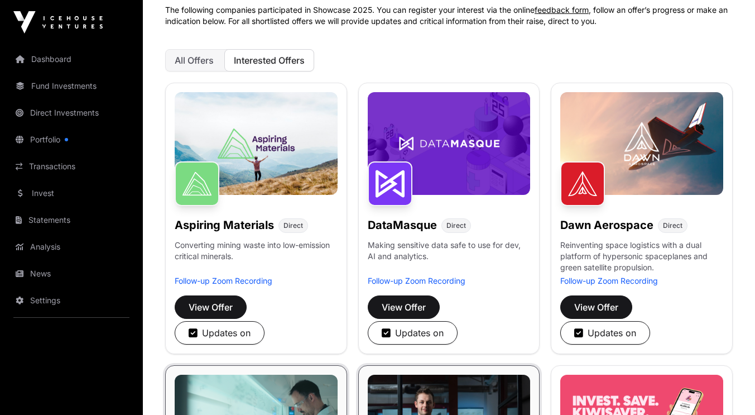
scroll to position [108, 0]
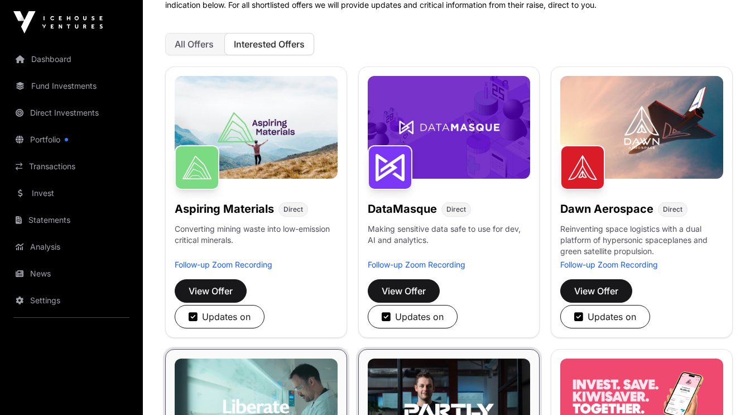
click at [210, 42] on span "All Offers" at bounding box center [194, 44] width 39 height 11
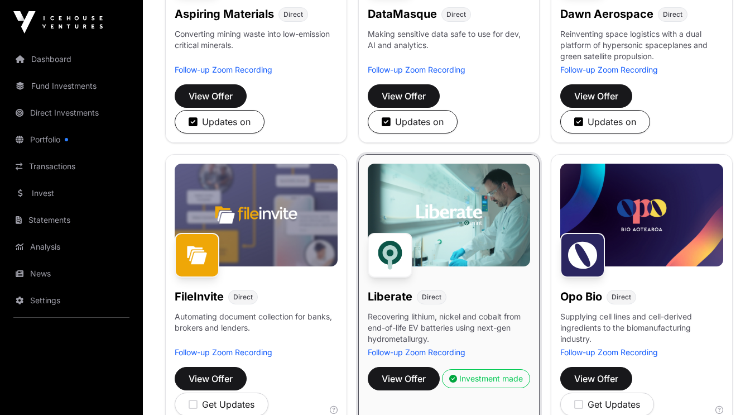
scroll to position [0, 0]
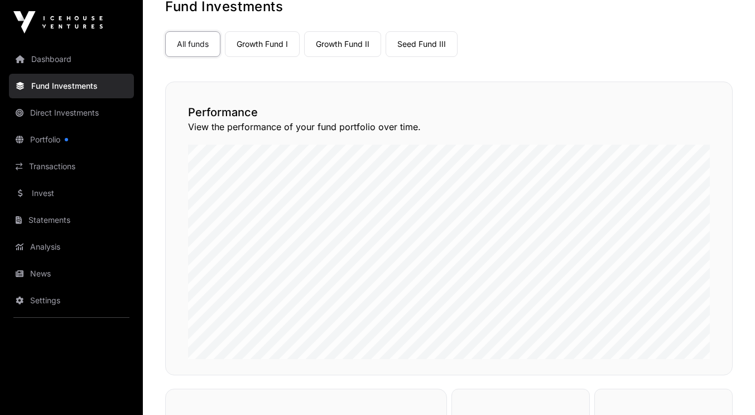
scroll to position [65, 0]
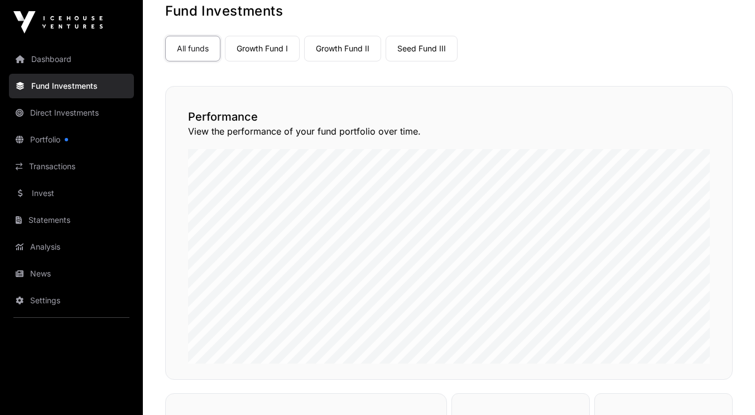
click at [276, 57] on link "Growth Fund I" at bounding box center [262, 49] width 75 height 26
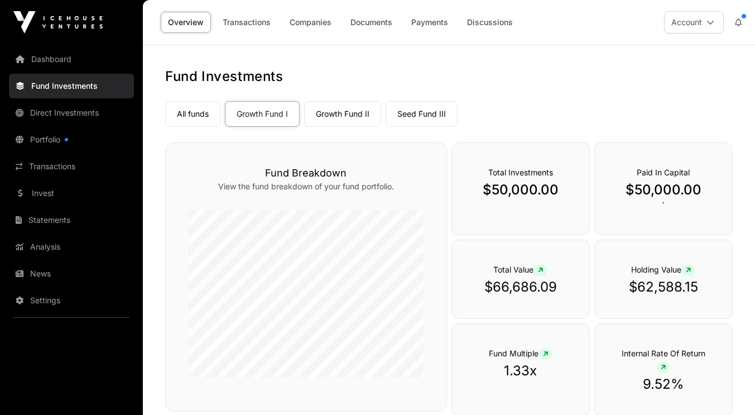
scroll to position [1, 0]
click at [356, 113] on link "Growth Fund II" at bounding box center [342, 113] width 77 height 26
click at [429, 111] on link "Seed Fund III" at bounding box center [422, 114] width 72 height 26
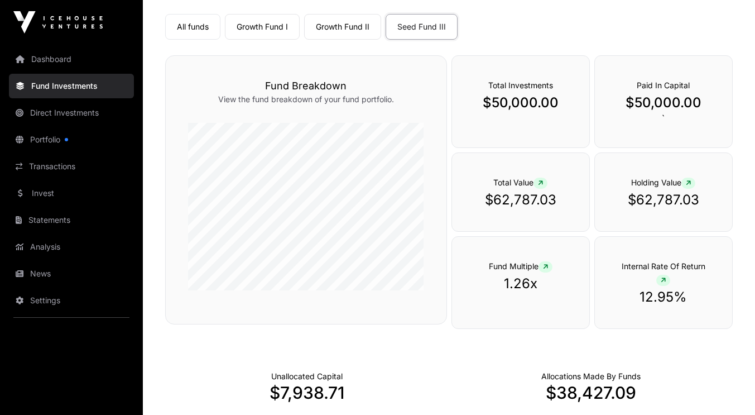
scroll to position [79, 0]
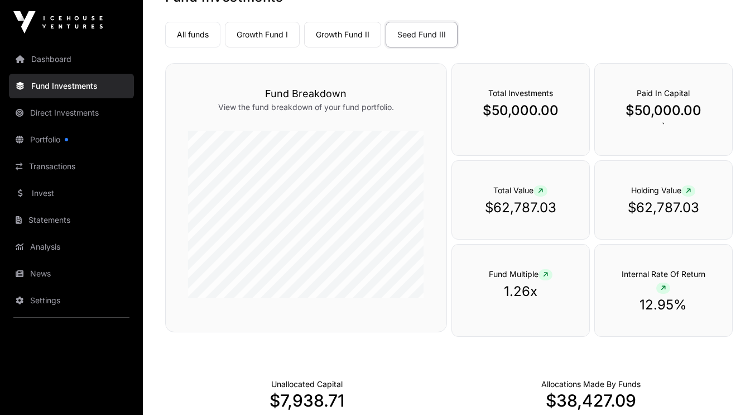
click at [663, 289] on icon at bounding box center [663, 288] width 5 height 7
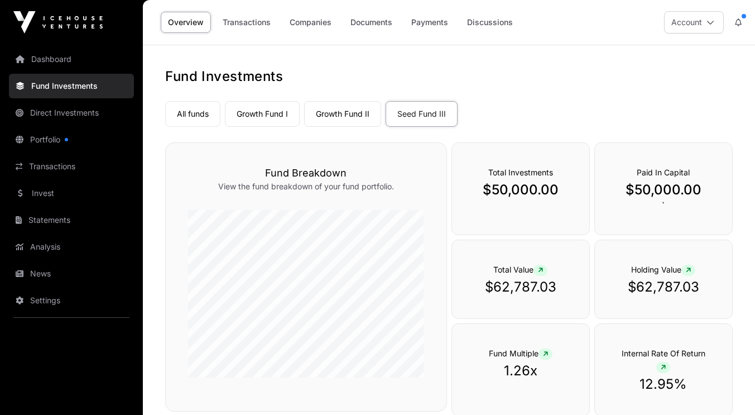
click at [72, 112] on link "Direct Investments" at bounding box center [71, 112] width 125 height 25
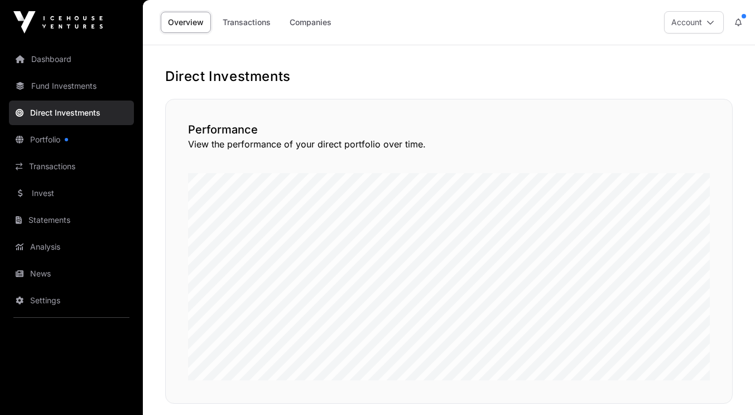
click at [72, 112] on link "Direct Investments" at bounding box center [71, 112] width 125 height 25
